Goal: Task Accomplishment & Management: Complete application form

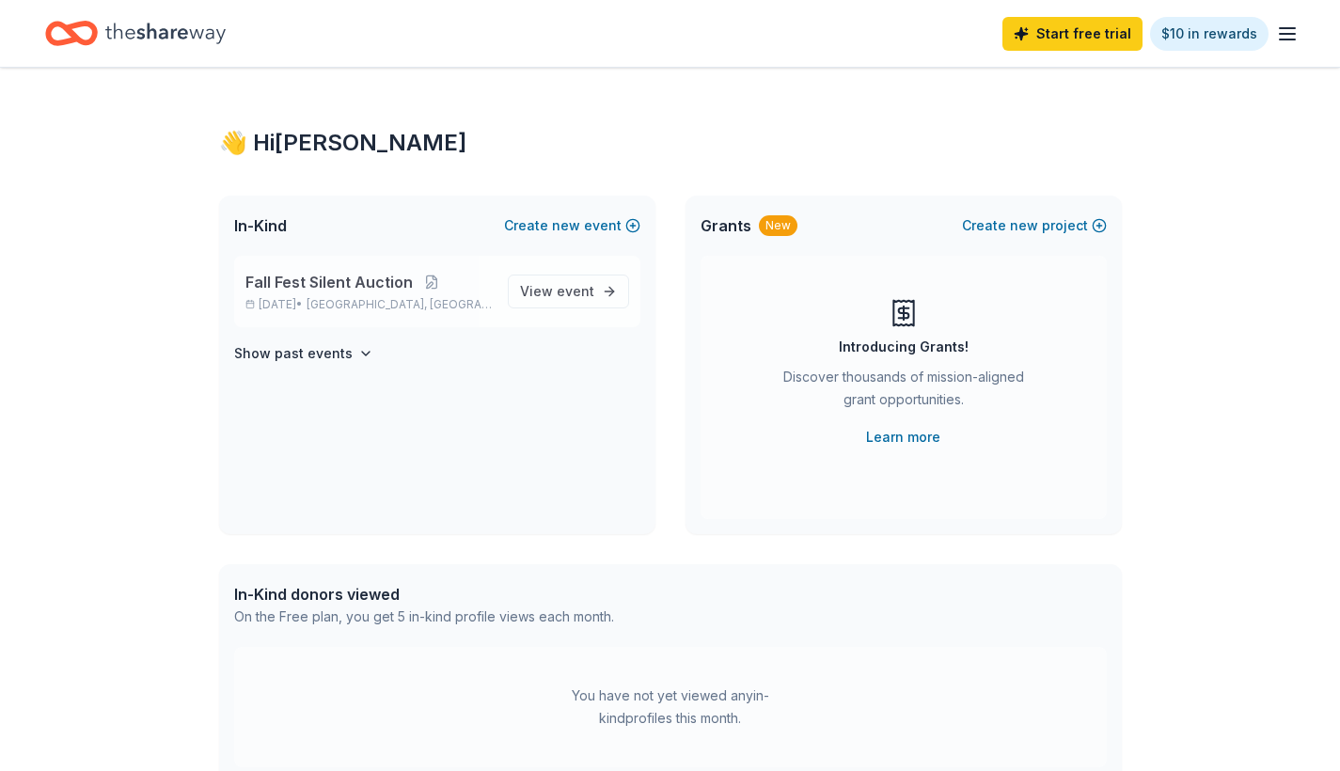
click at [323, 275] on span "Fall Fest Silent Auction" at bounding box center [328, 282] width 167 height 23
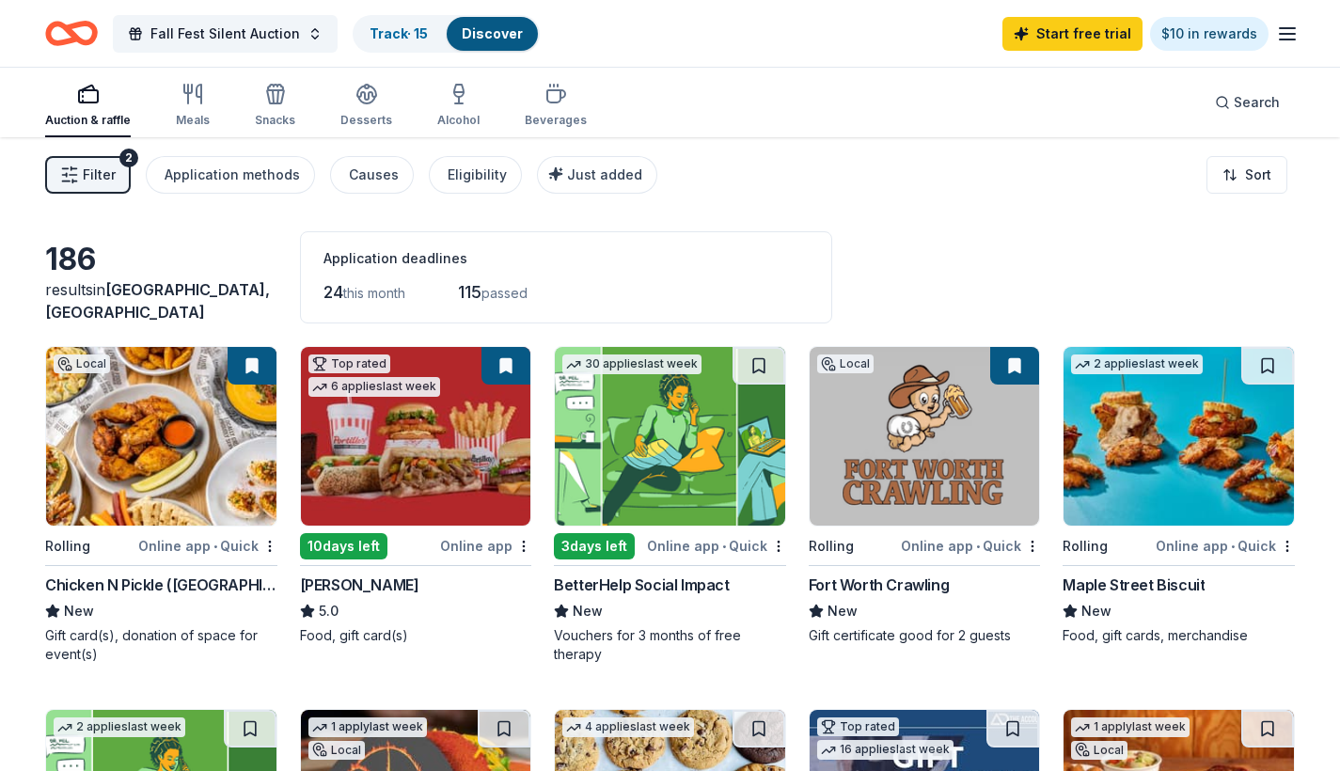
click at [1290, 34] on line "button" at bounding box center [1286, 34] width 15 height 0
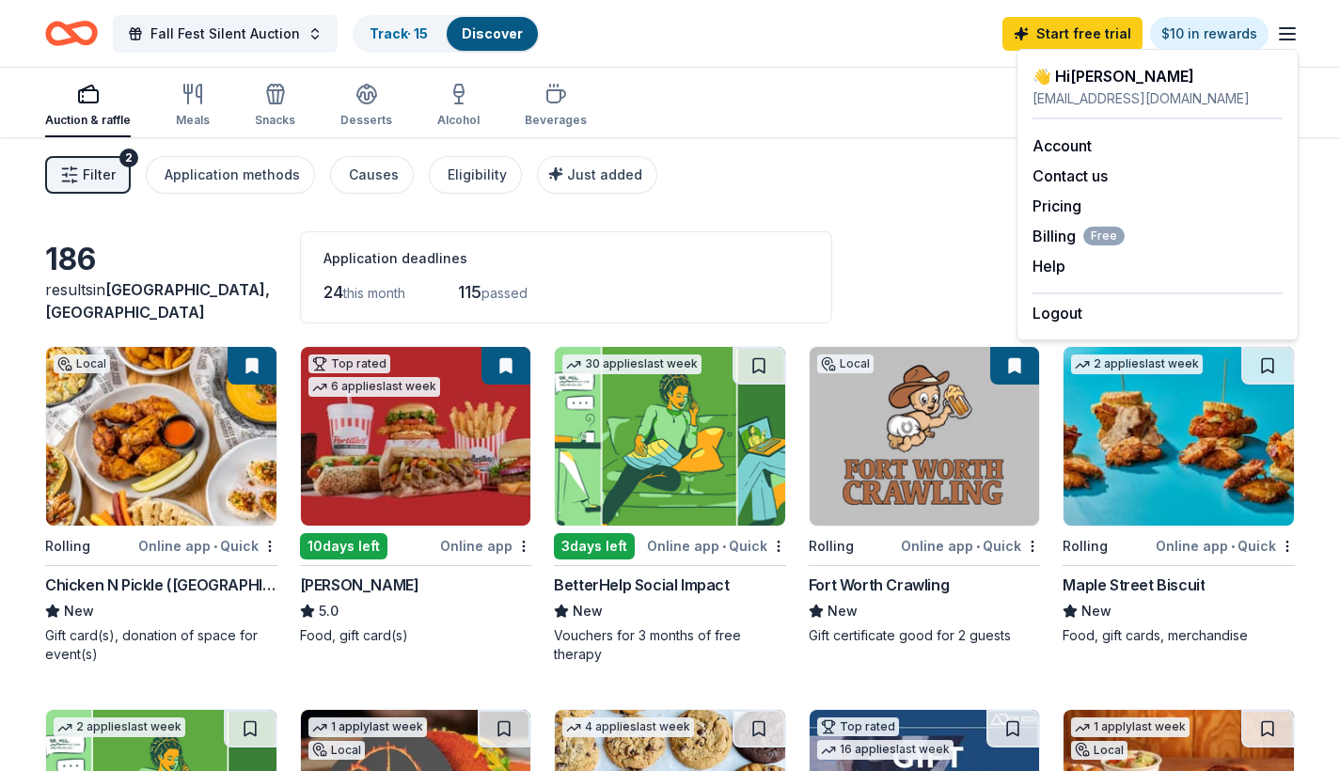
click at [1290, 34] on line "button" at bounding box center [1286, 34] width 15 height 0
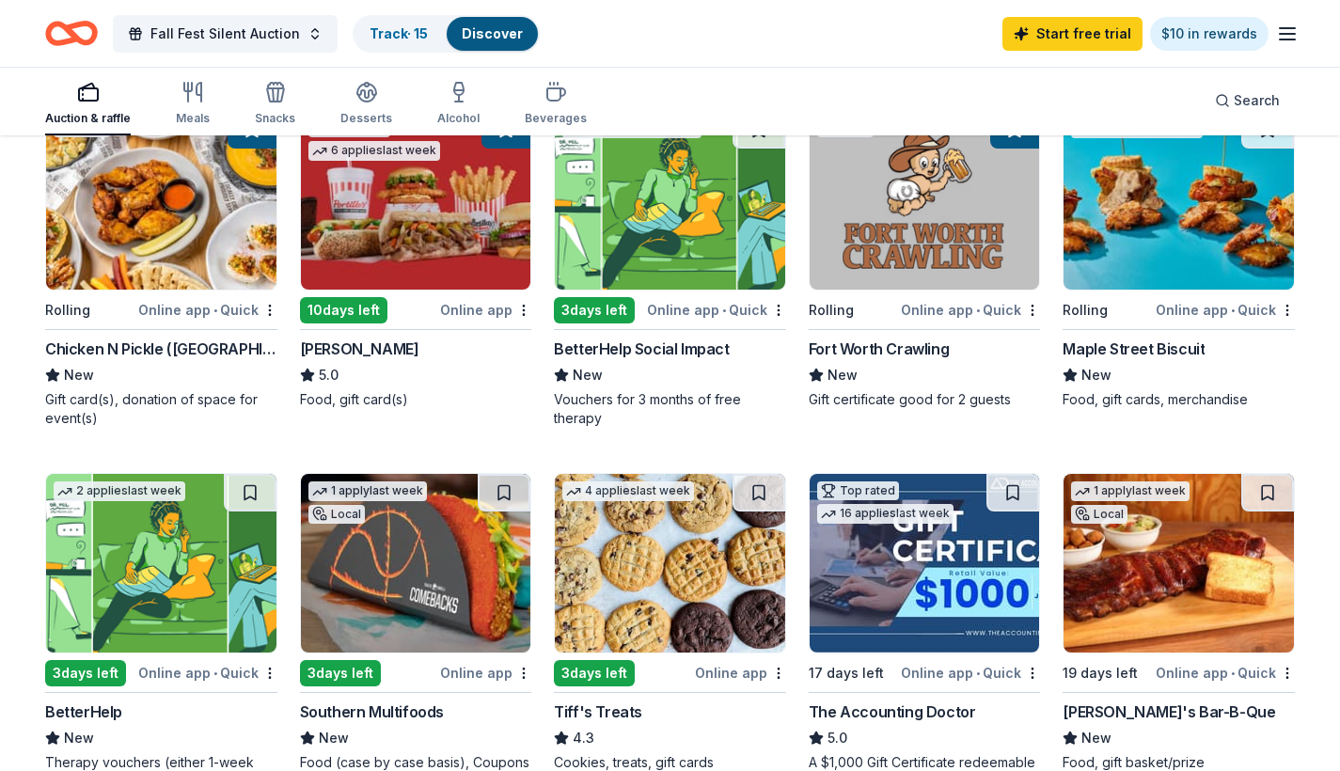
scroll to position [240, 0]
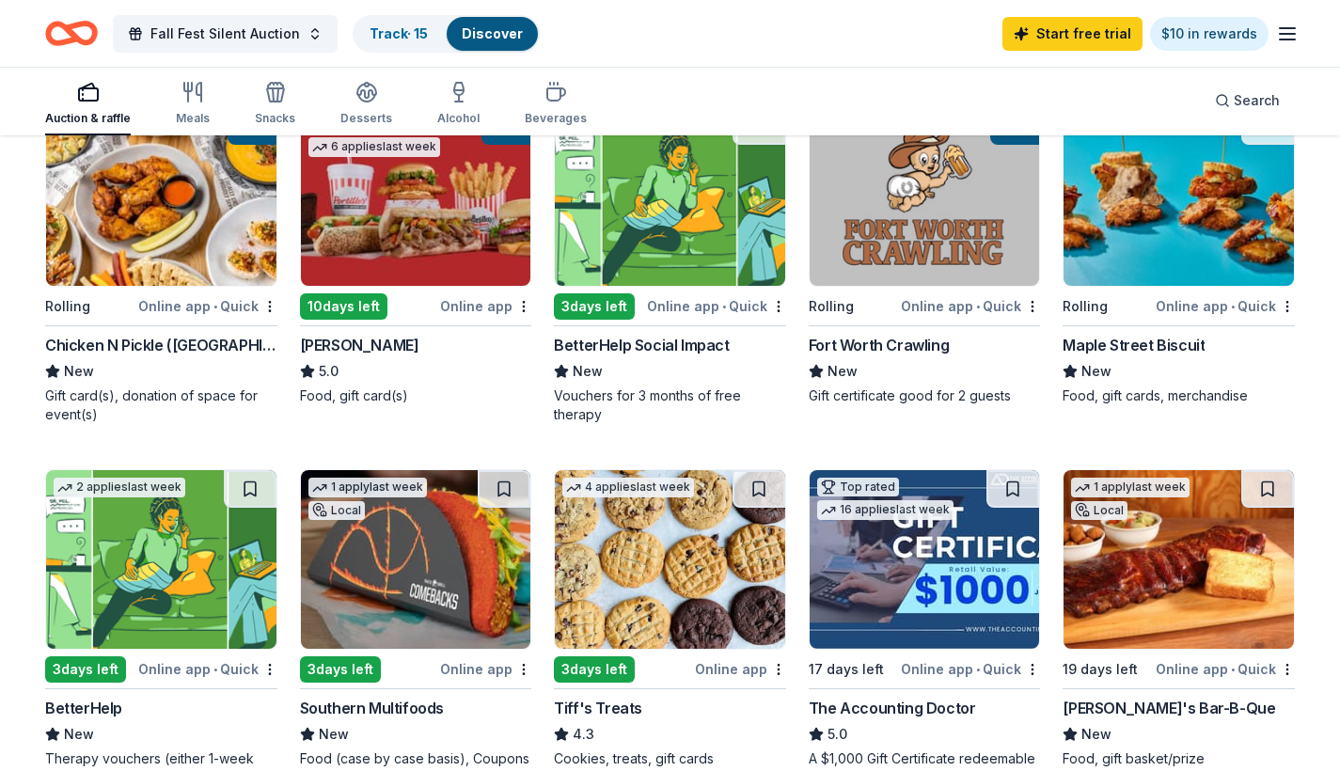
click at [1138, 211] on img at bounding box center [1178, 196] width 230 height 179
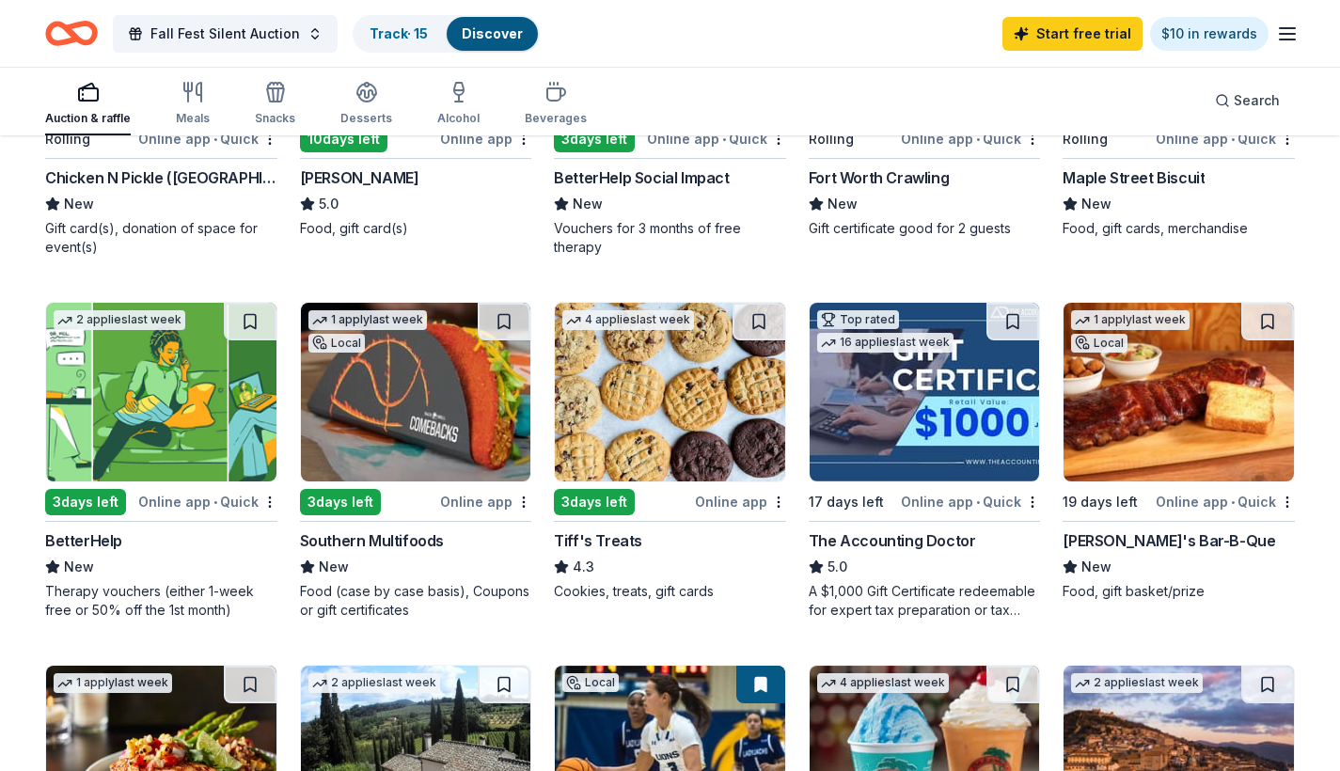
scroll to position [411, 0]
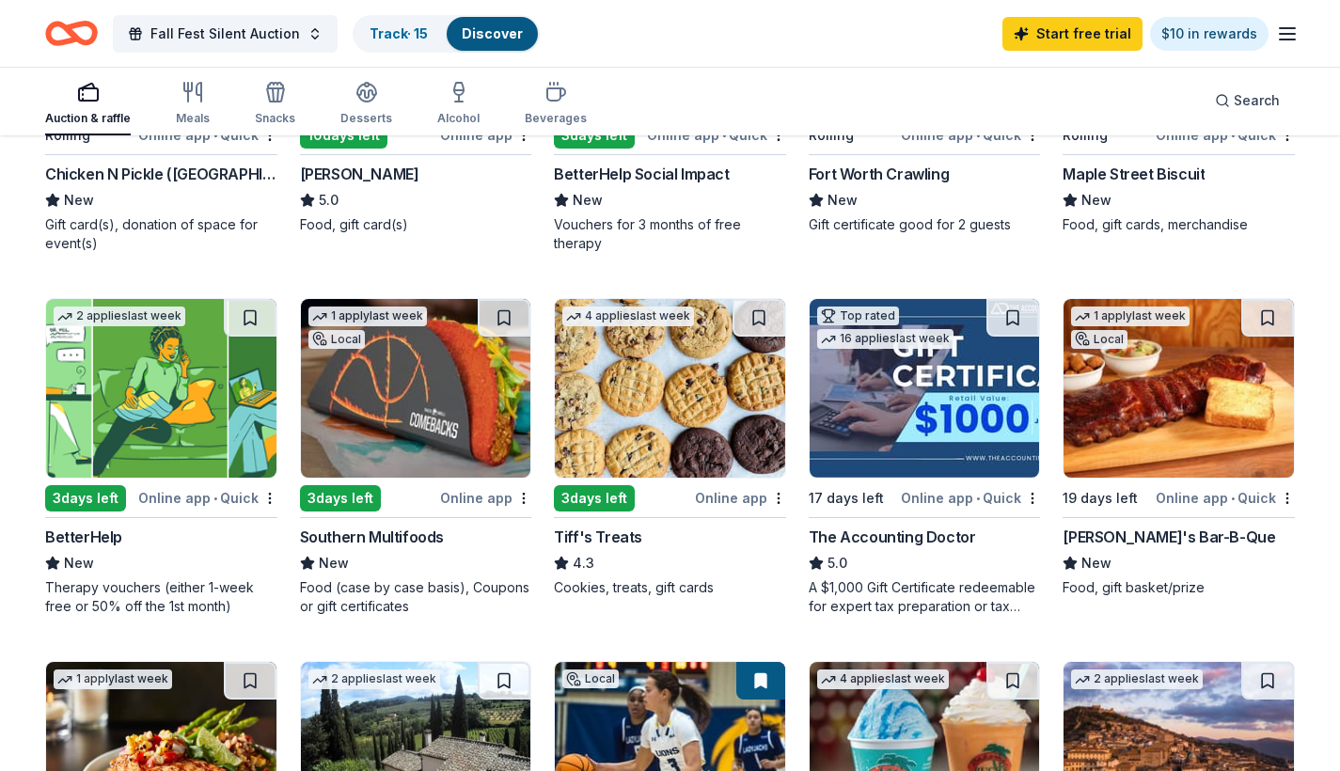
click at [681, 396] on img at bounding box center [670, 388] width 230 height 179
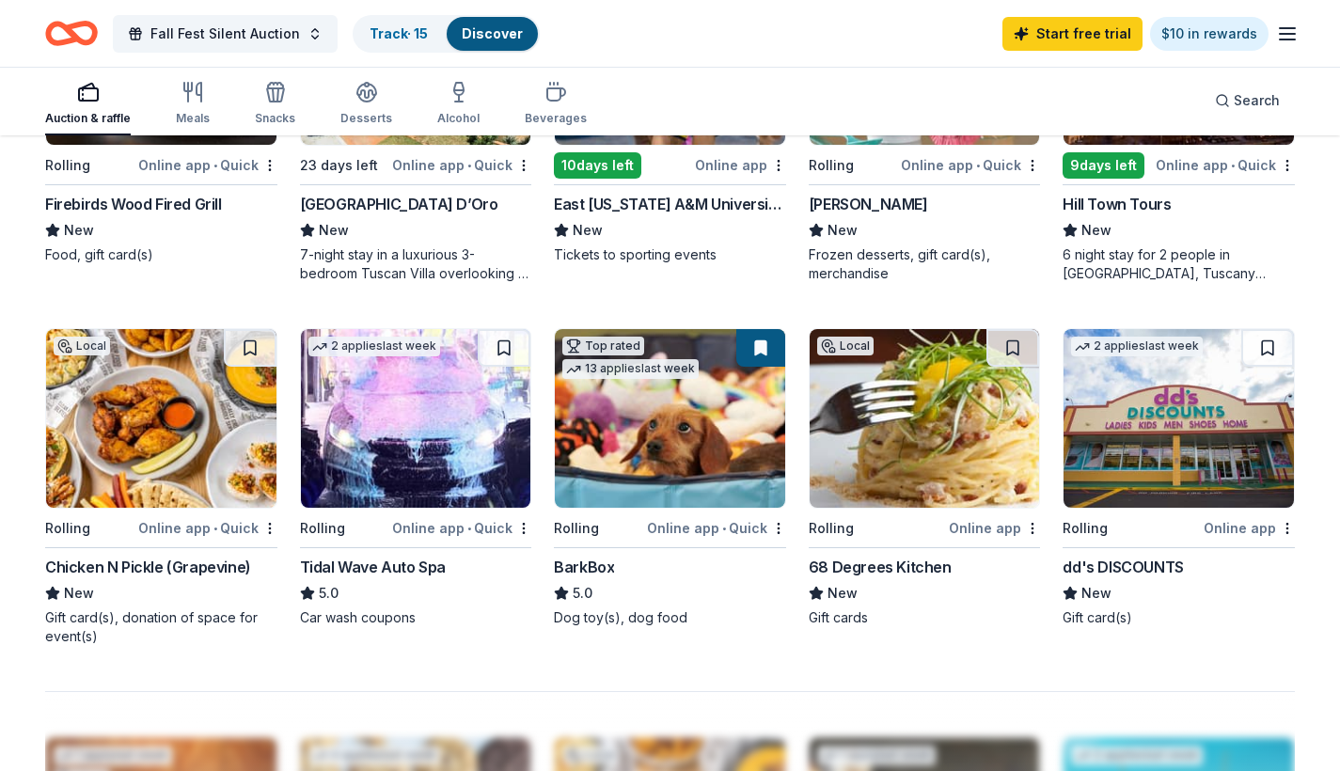
scroll to position [1110, 0]
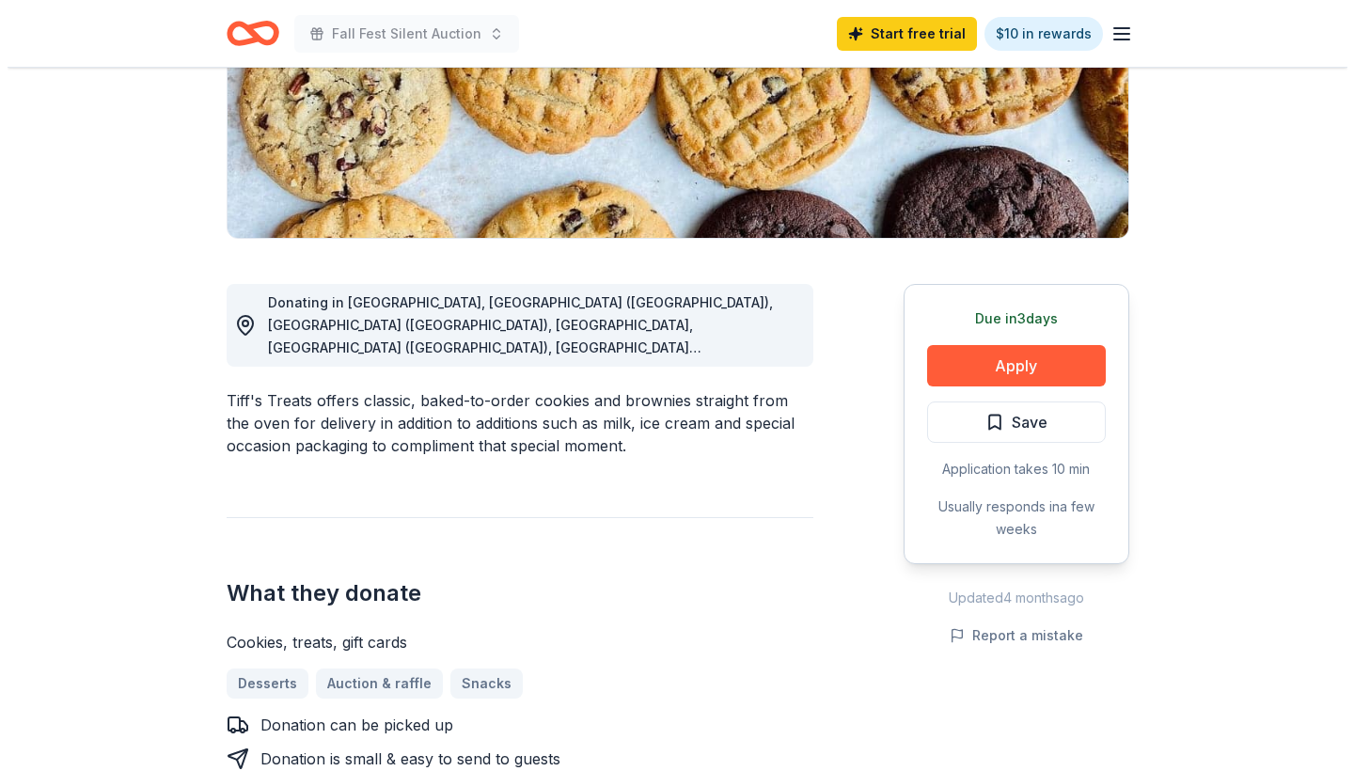
scroll to position [333, 0]
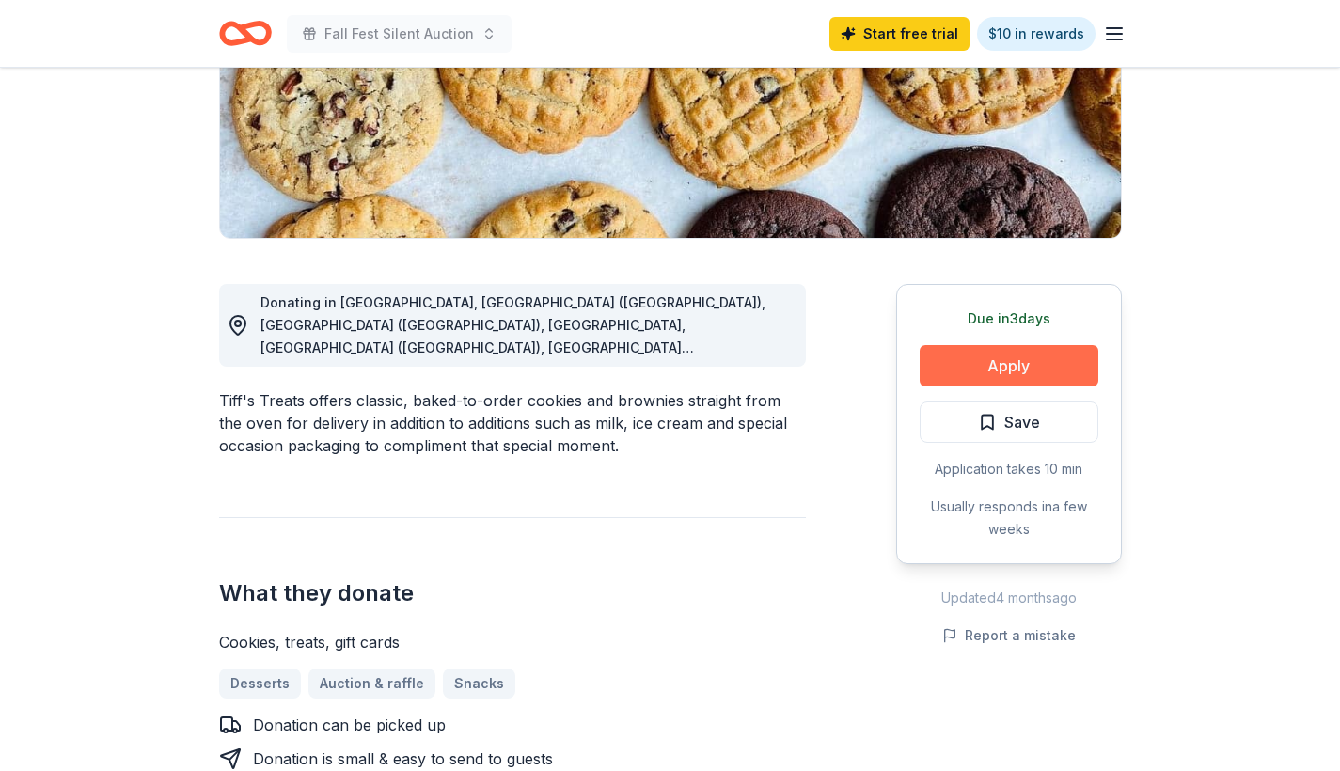
click at [1021, 369] on button "Apply" at bounding box center [1008, 365] width 179 height 41
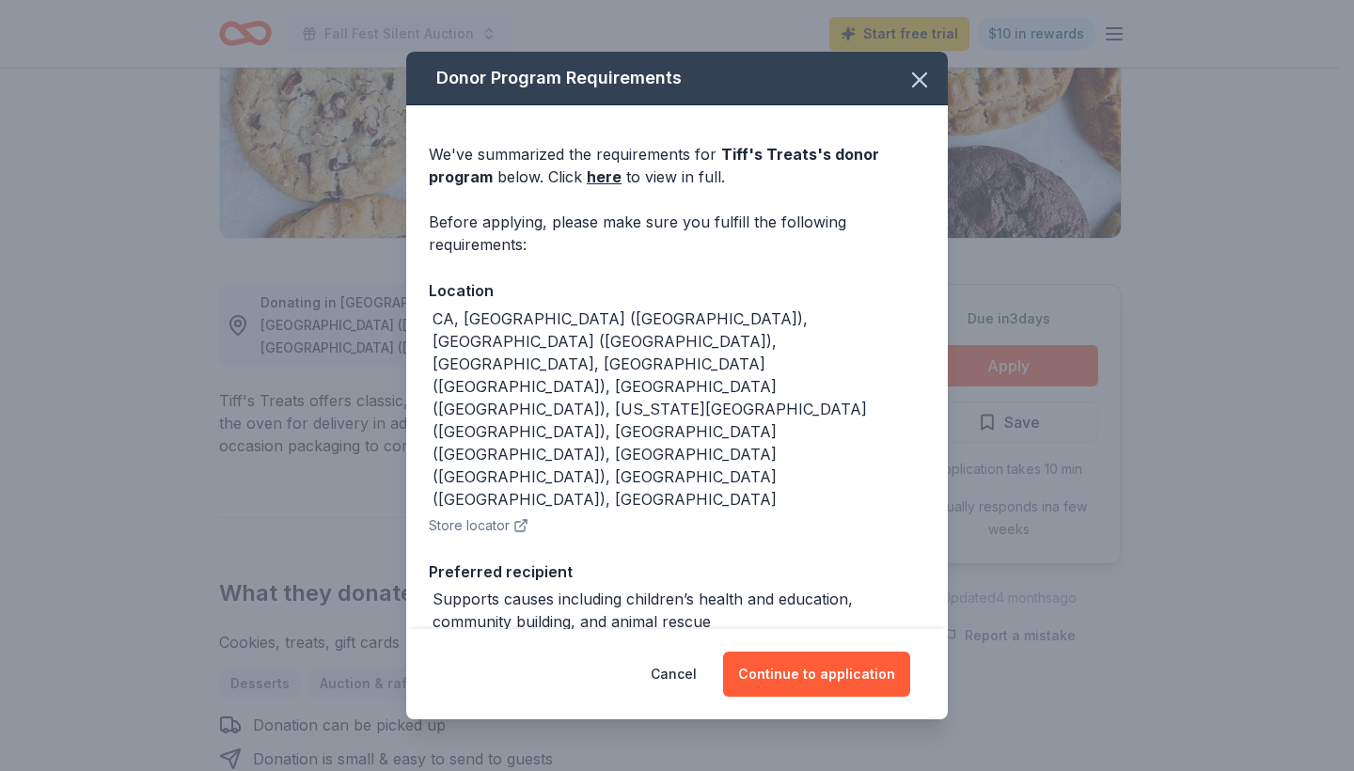
scroll to position [41, 0]
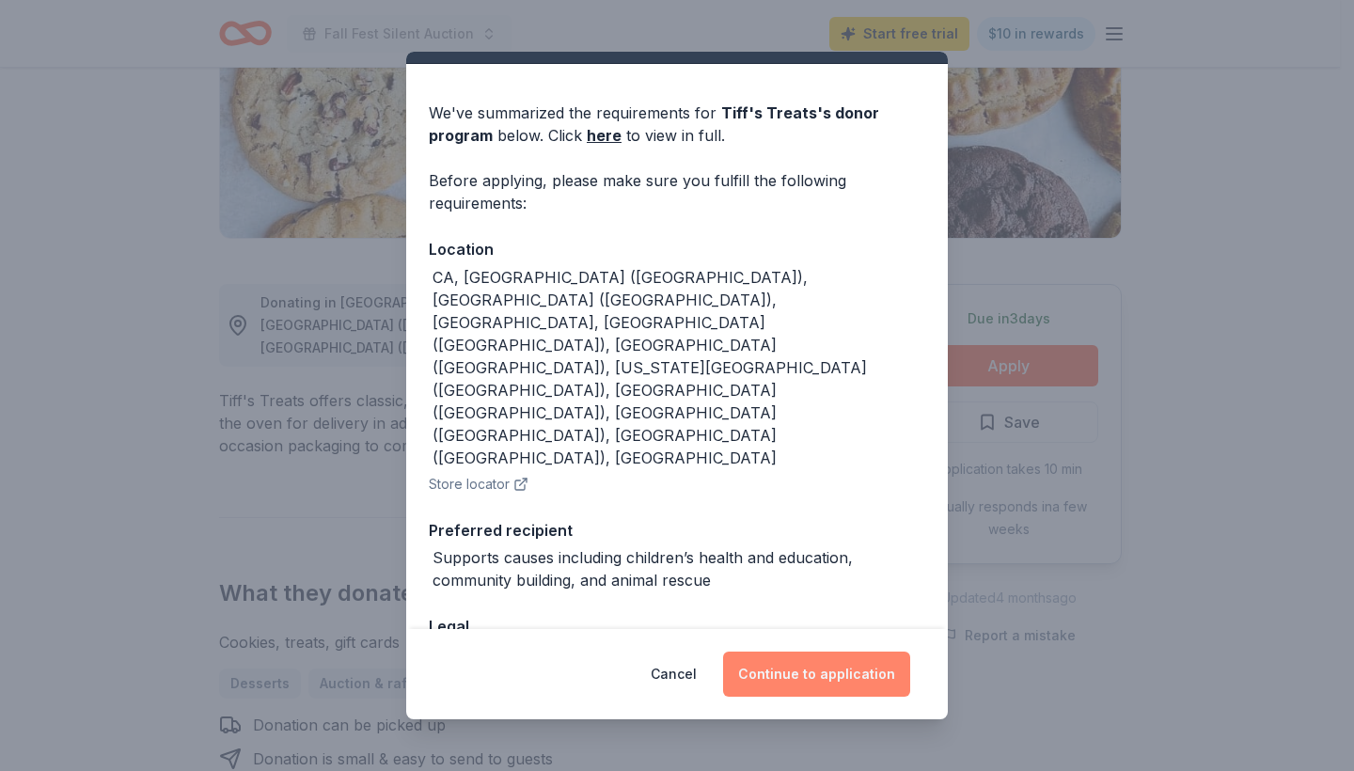
click at [819, 665] on button "Continue to application" at bounding box center [816, 673] width 187 height 45
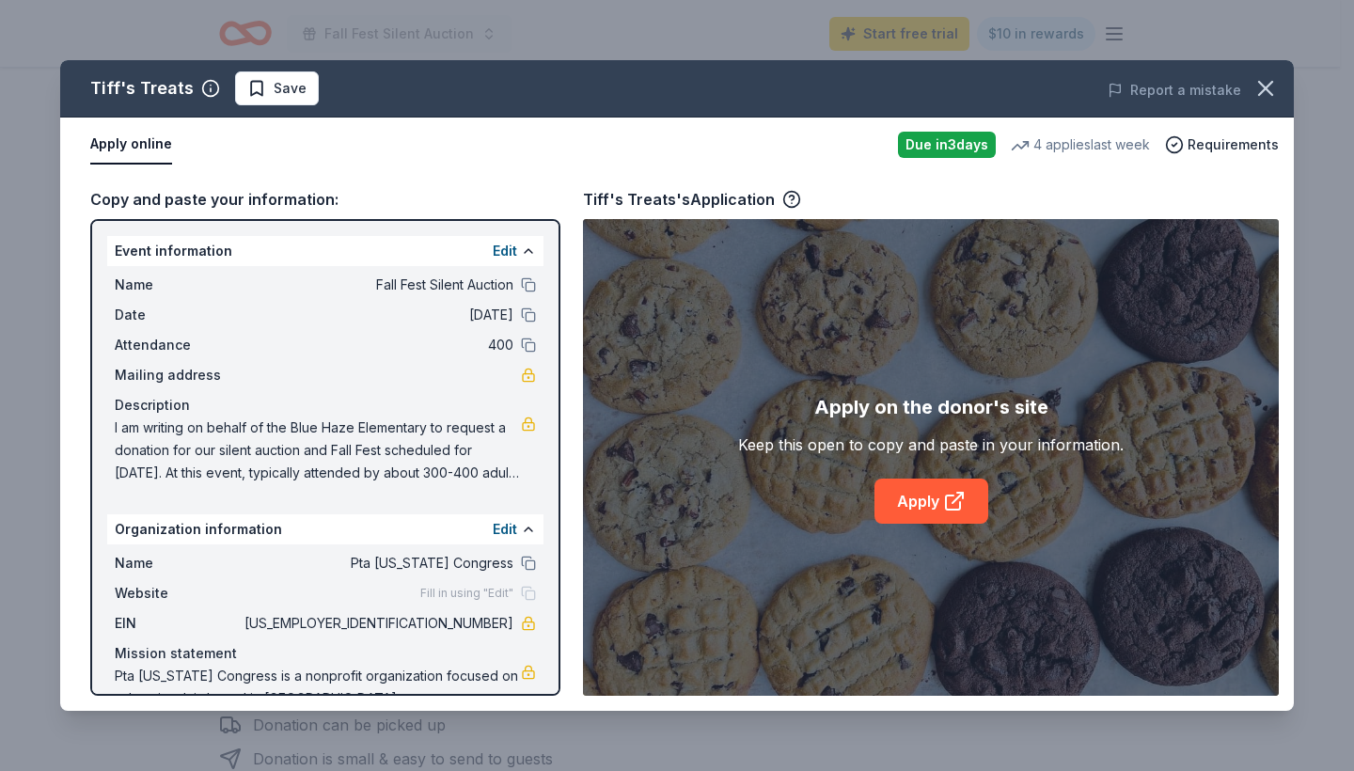
scroll to position [61, 0]
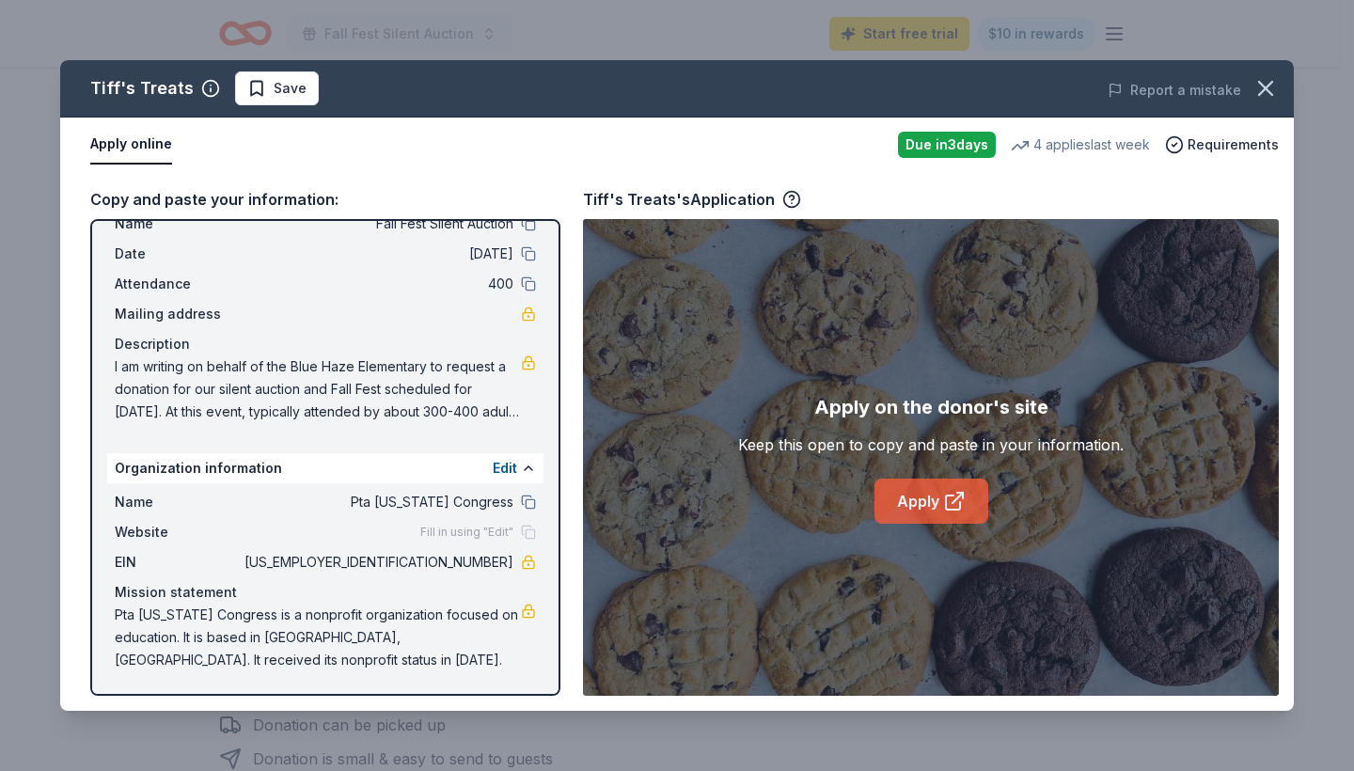
click at [933, 501] on link "Apply" at bounding box center [931, 501] width 114 height 45
click at [1261, 93] on icon "button" at bounding box center [1265, 88] width 13 height 13
